Goal: Information Seeking & Learning: Find specific fact

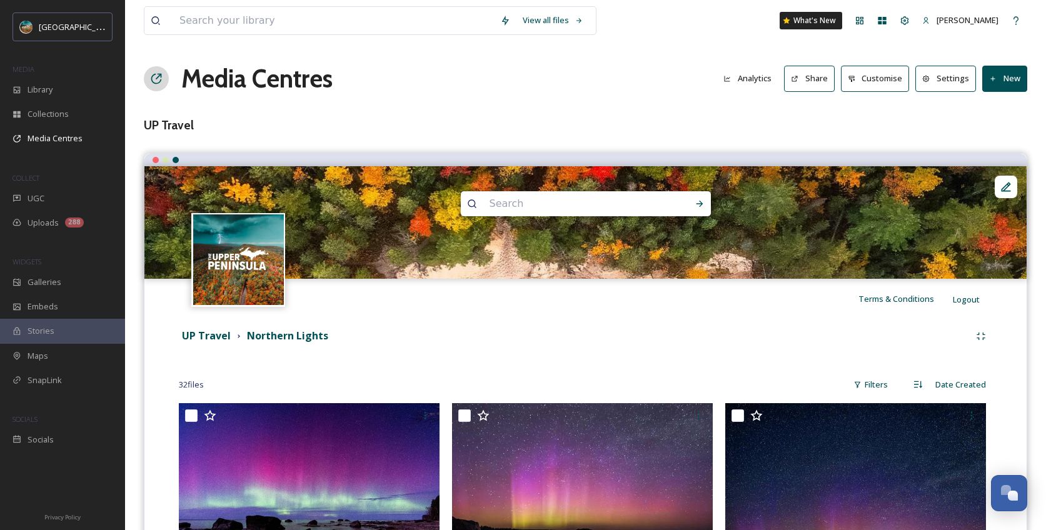
scroll to position [4775, 0]
click at [87, 94] on div "Library" at bounding box center [62, 89] width 125 height 24
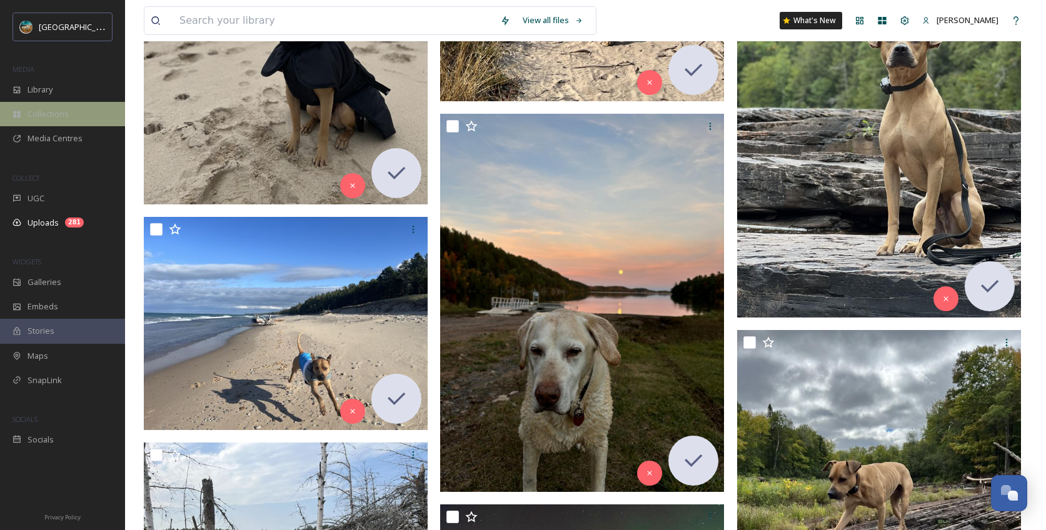
scroll to position [4775, 0]
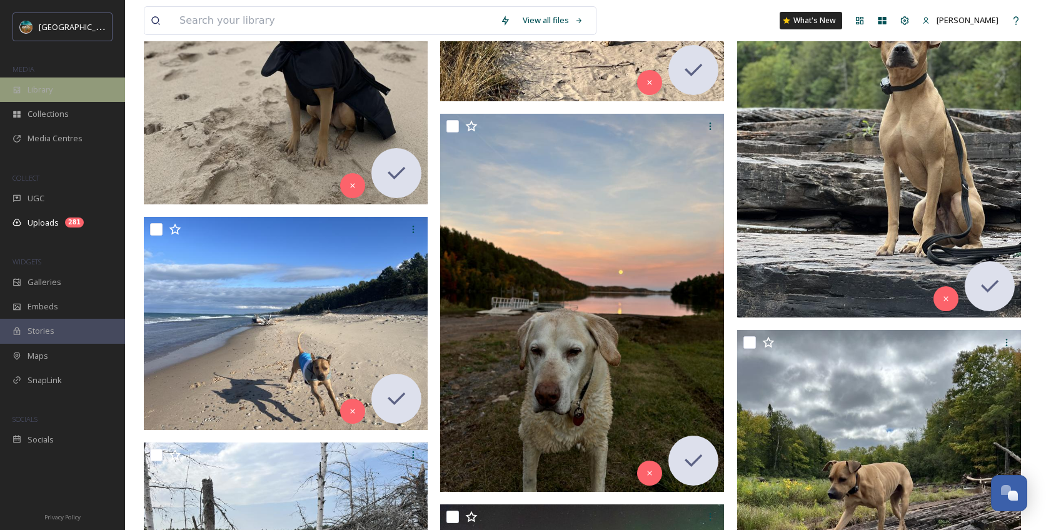
click at [62, 83] on div "Library" at bounding box center [62, 89] width 125 height 24
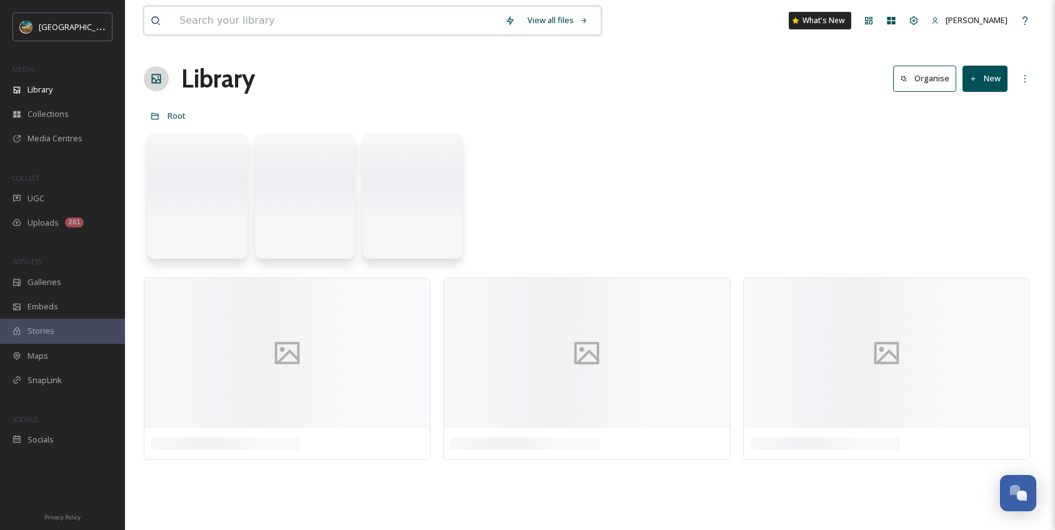
click at [301, 24] on input at bounding box center [336, 20] width 326 height 27
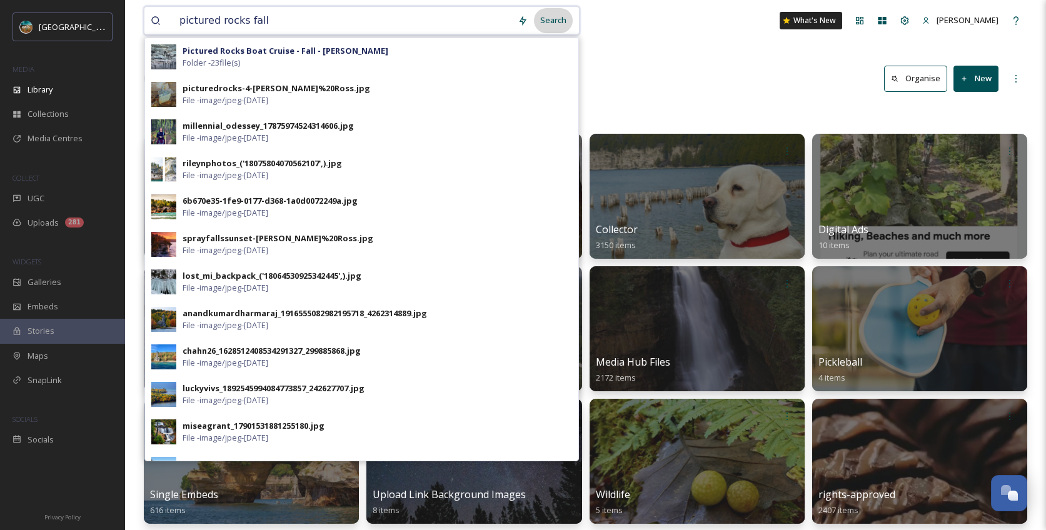
type input "pictured rocks fall"
click at [552, 19] on div "Search" at bounding box center [553, 20] width 39 height 24
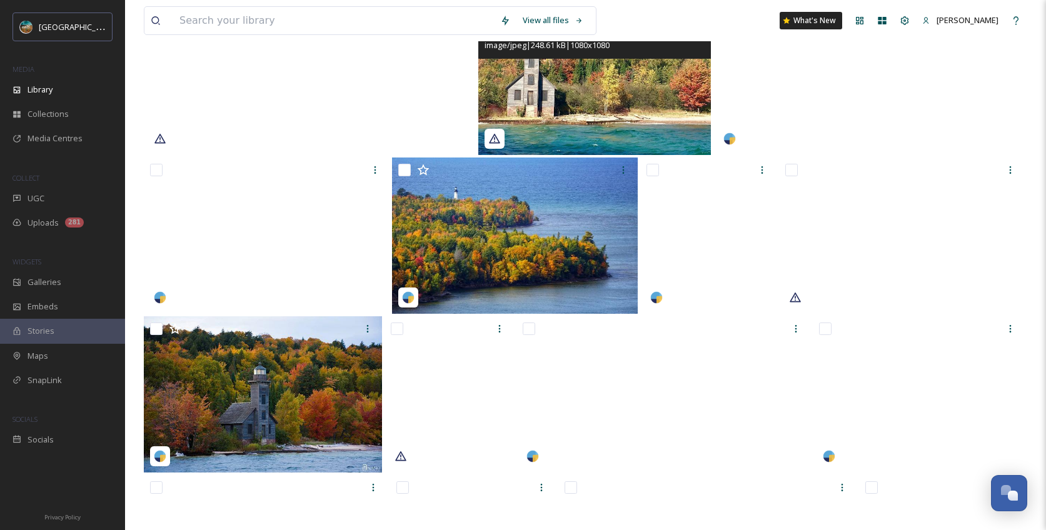
scroll to position [1387, 0]
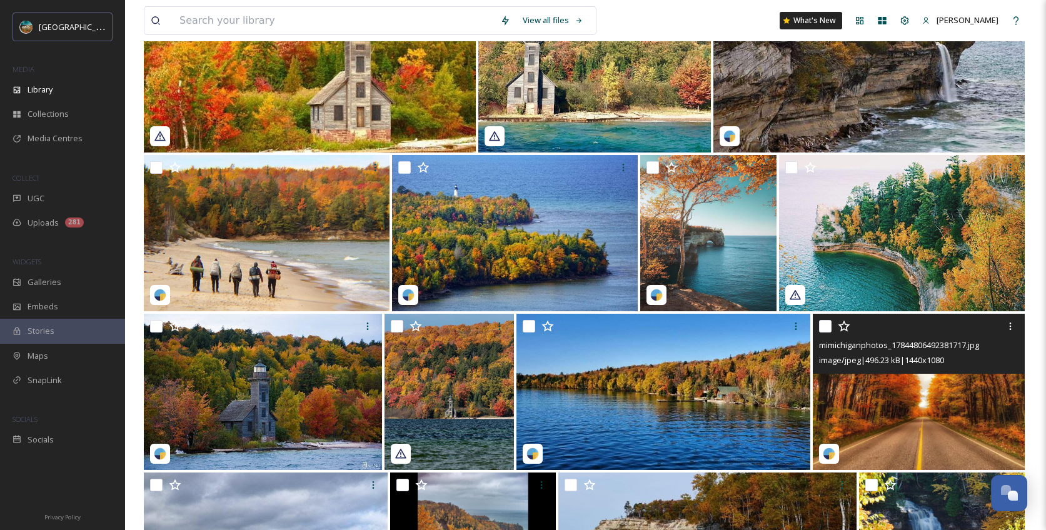
click at [935, 399] on img at bounding box center [918, 392] width 212 height 156
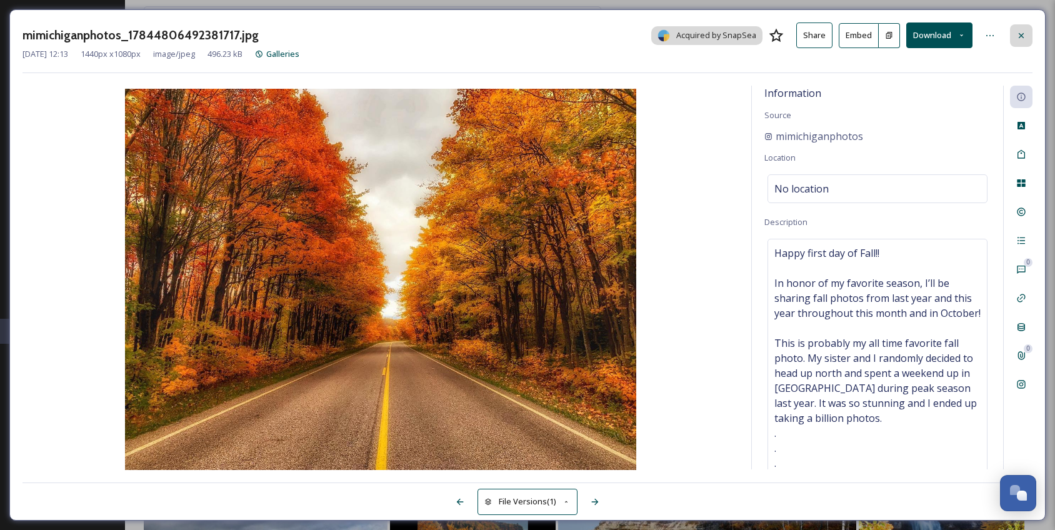
click at [1020, 34] on icon at bounding box center [1021, 34] width 5 height 5
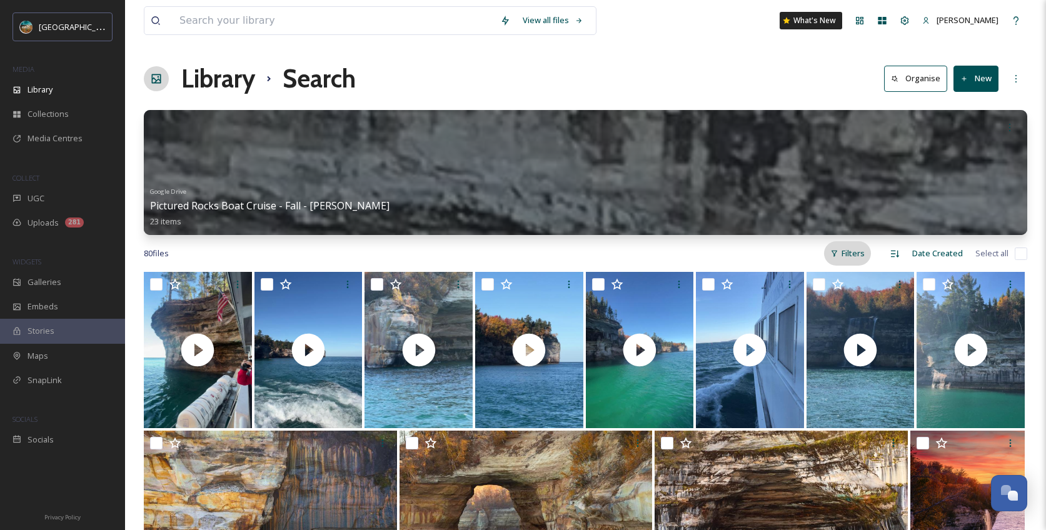
click at [864, 251] on div "Filters" at bounding box center [847, 253] width 47 height 24
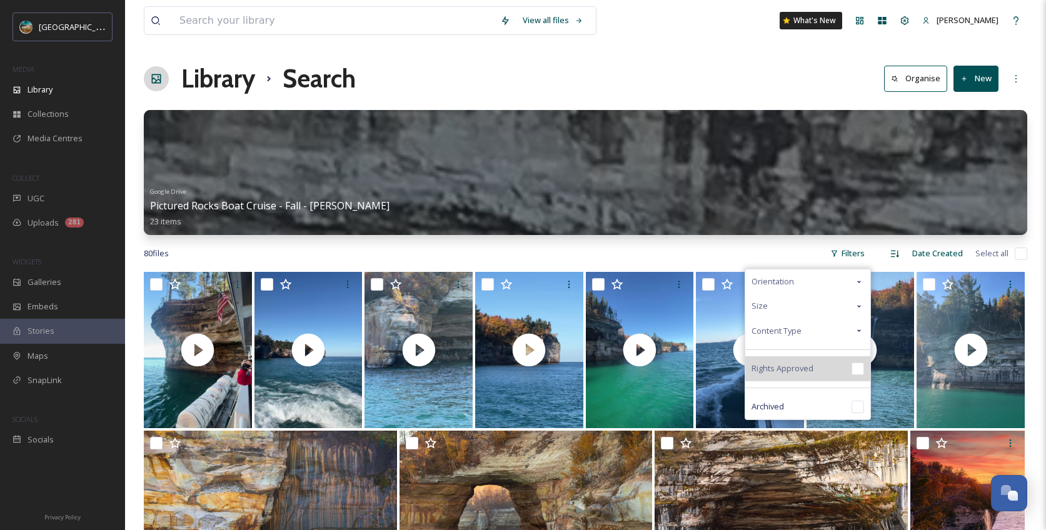
click at [849, 367] on div "Rights Approved" at bounding box center [807, 368] width 125 height 25
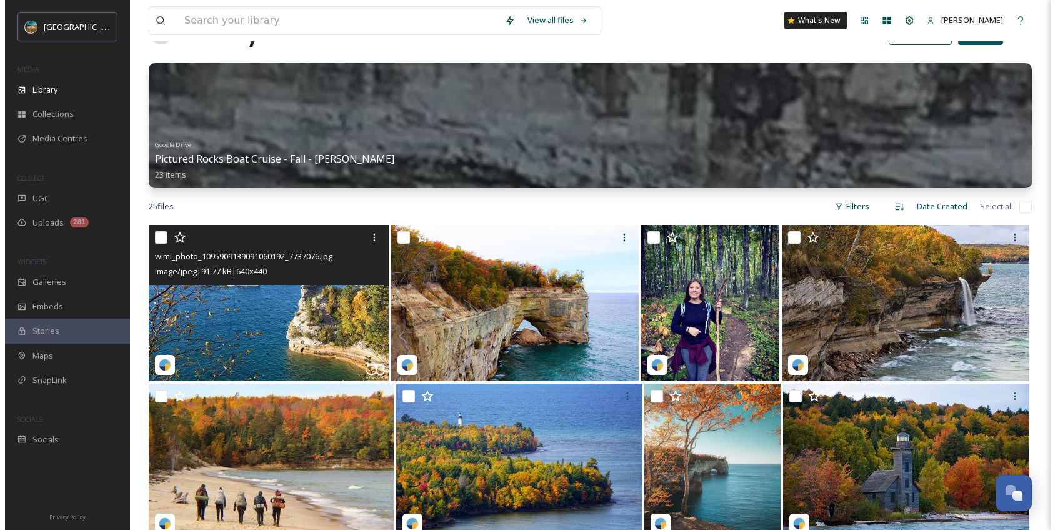
scroll to position [48, 0]
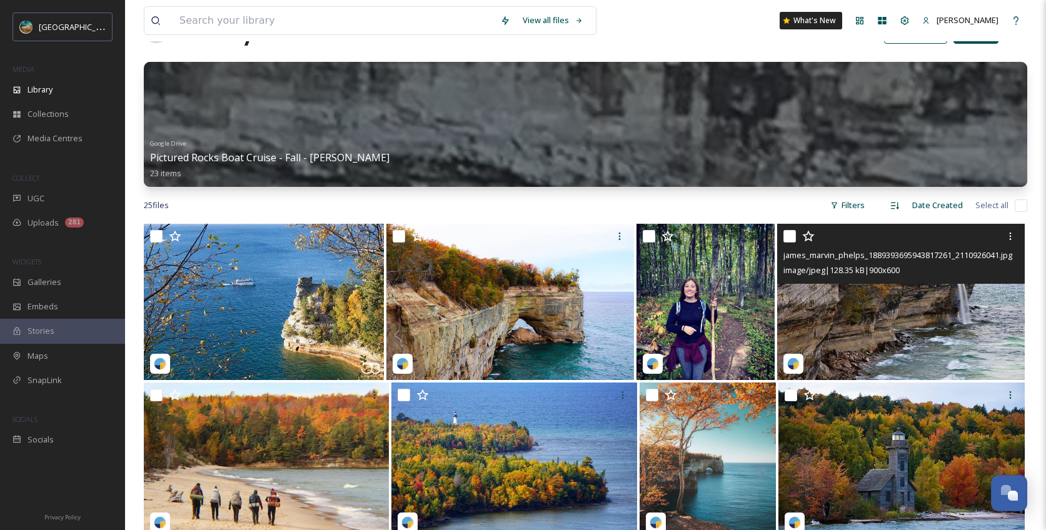
click at [929, 327] on img at bounding box center [900, 302] width 247 height 156
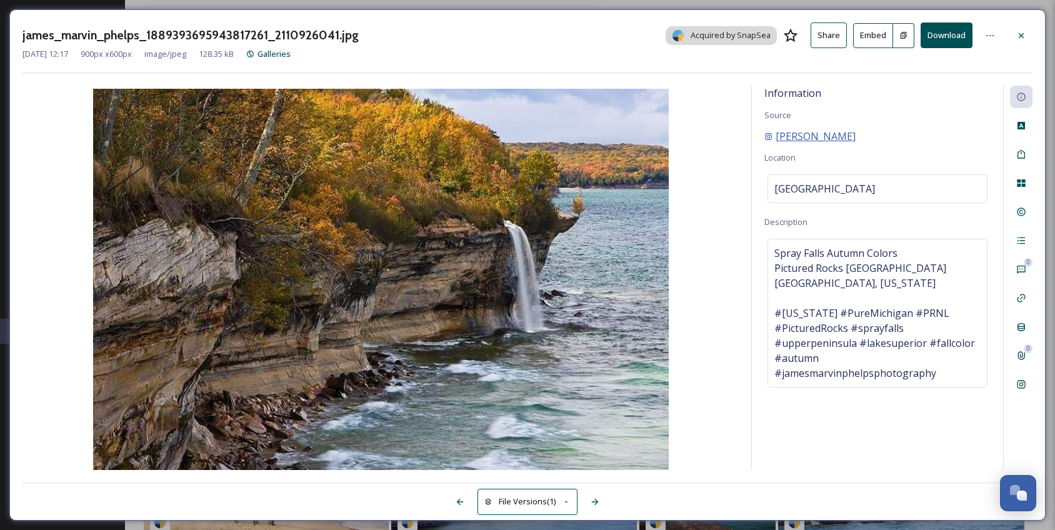
click at [834, 134] on span "[PERSON_NAME]" at bounding box center [816, 136] width 80 height 15
click at [1024, 387] on icon at bounding box center [1021, 385] width 8 height 8
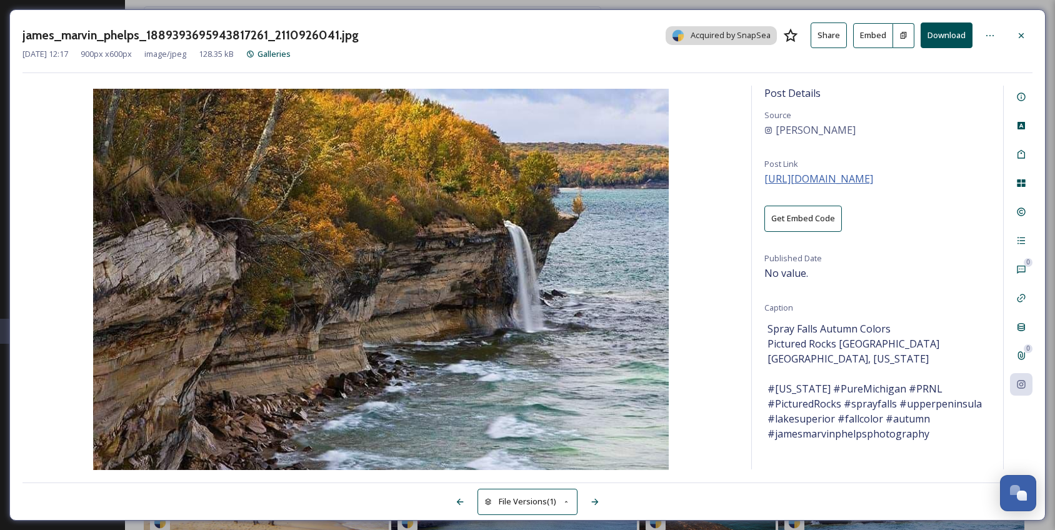
click at [873, 181] on span "[URL][DOMAIN_NAME]" at bounding box center [818, 179] width 109 height 14
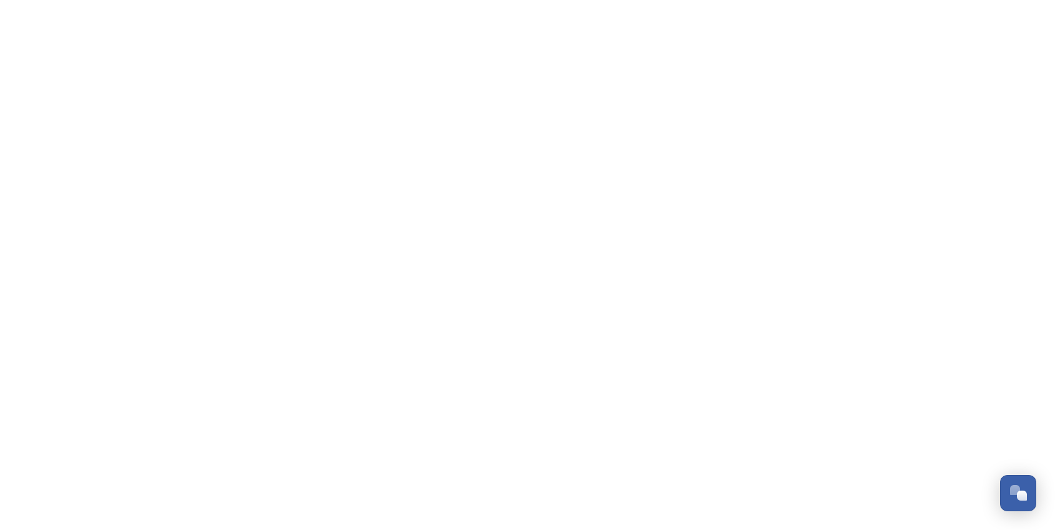
scroll to position [4775, 0]
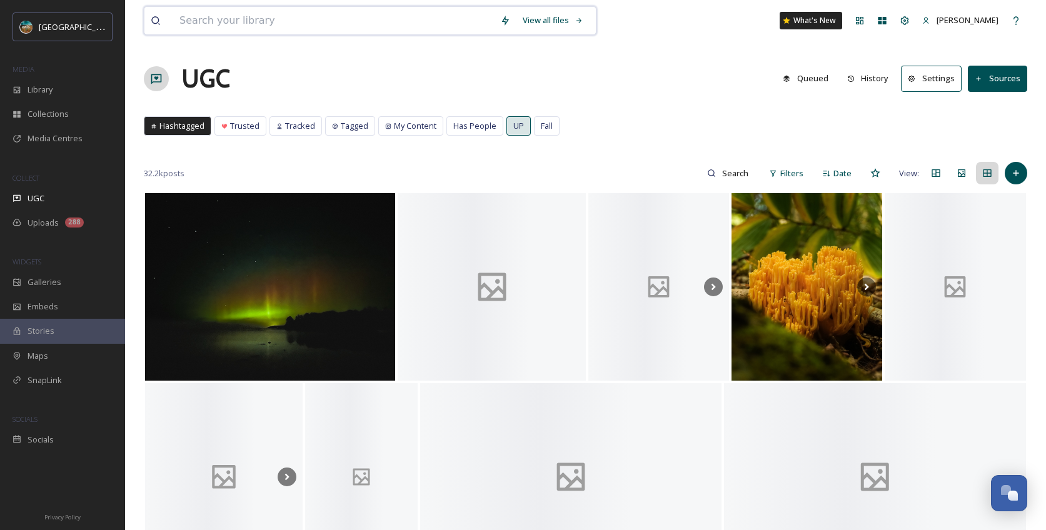
click at [366, 28] on input at bounding box center [333, 20] width 321 height 27
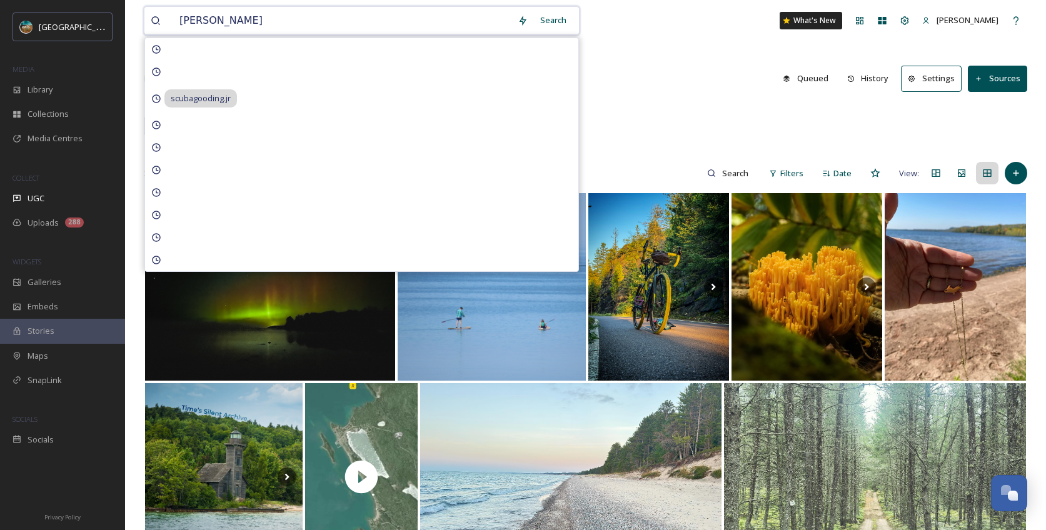
type input "[PERSON_NAME]"
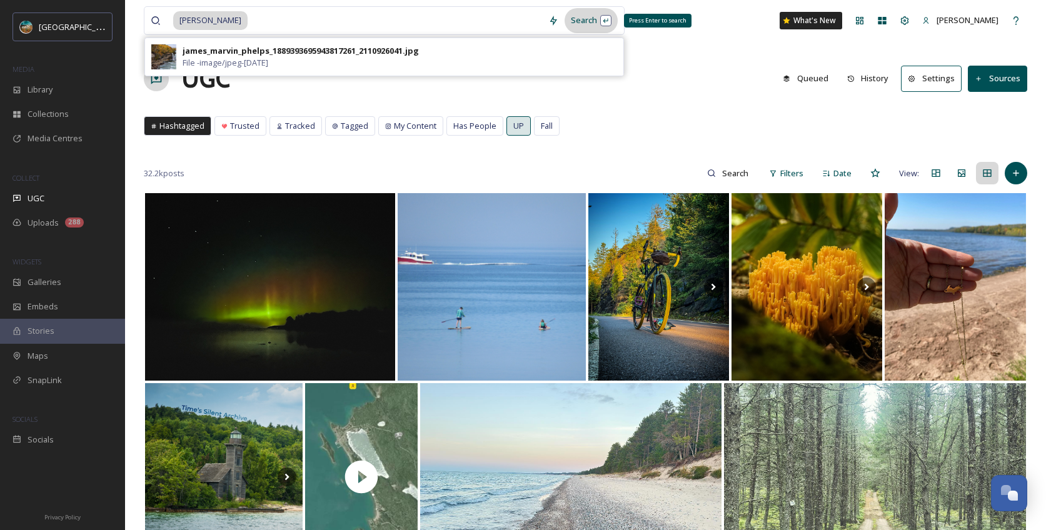
click at [599, 26] on div "Search Press Enter to search" at bounding box center [590, 20] width 53 height 24
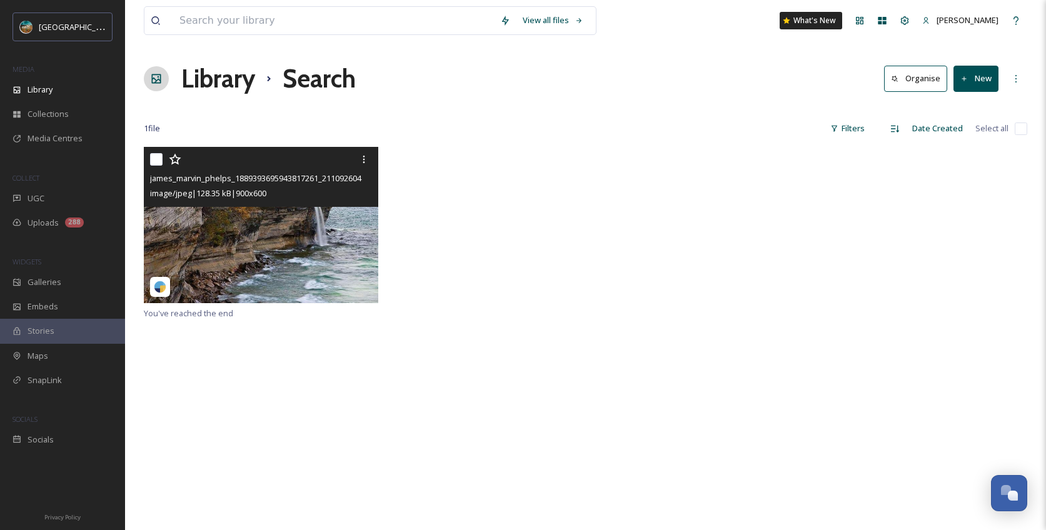
click at [317, 184] on div "james_marvin_phelps_1889393695943817261_2110926041.jpg" at bounding box center [262, 178] width 225 height 15
click at [295, 267] on img at bounding box center [261, 225] width 234 height 156
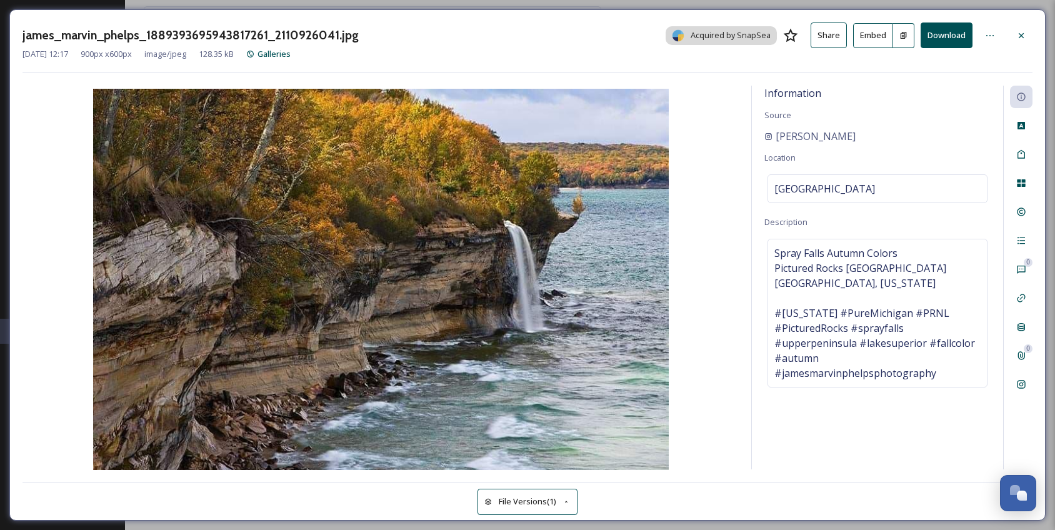
click at [601, 8] on div "james_marvin_phelps_1889393695943817261_2110926041.jpg Acquired by SnapSea Shar…" at bounding box center [527, 265] width 1055 height 530
